Goal: Entertainment & Leisure: Consume media (video, audio)

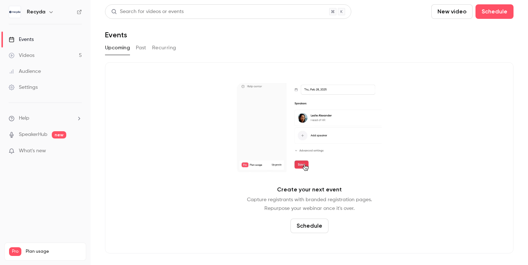
click at [138, 49] on button "Past" at bounding box center [141, 48] width 11 height 12
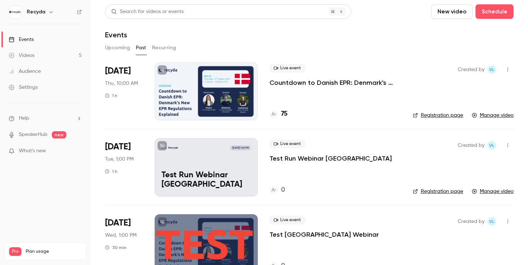
click at [210, 86] on div at bounding box center [206, 91] width 103 height 58
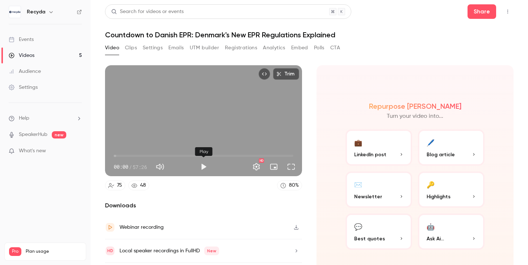
click at [205, 164] on button "Play" at bounding box center [203, 166] width 14 height 14
click at [234, 155] on span "00:17" at bounding box center [204, 156] width 180 height 12
click at [223, 154] on span "34:51" at bounding box center [204, 156] width 180 height 12
click at [238, 155] on span "39:36" at bounding box center [204, 156] width 180 height 12
click at [242, 118] on div "Trim 39:43 39:43 / 57:26 HD" at bounding box center [203, 120] width 197 height 111
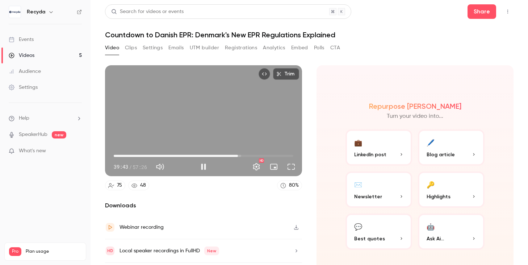
type input "******"
